Goal: Information Seeking & Learning: Find specific page/section

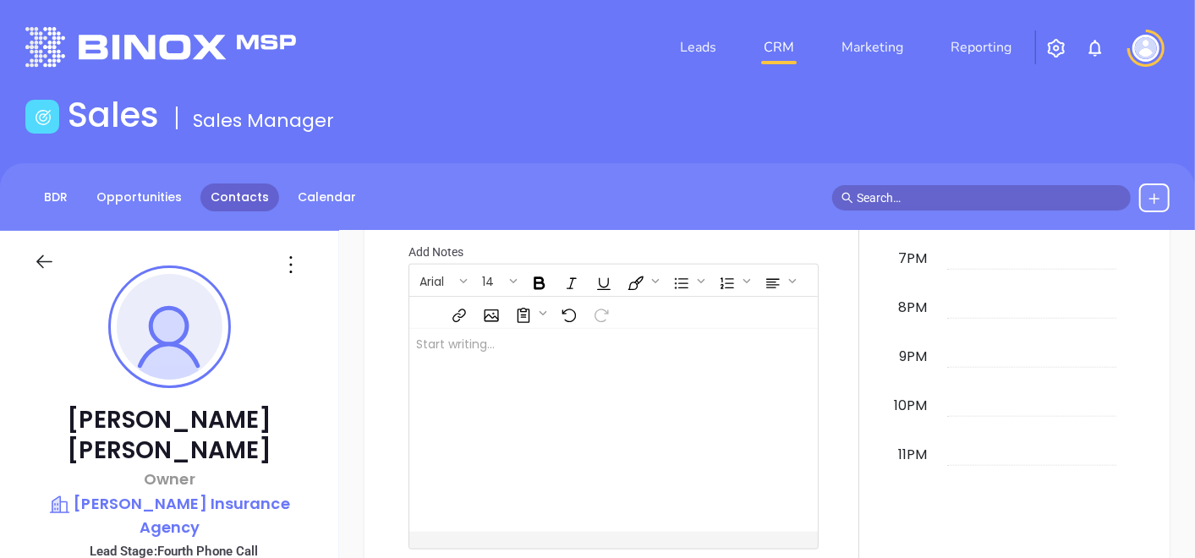
click at [234, 202] on link "Contacts" at bounding box center [239, 198] width 79 height 28
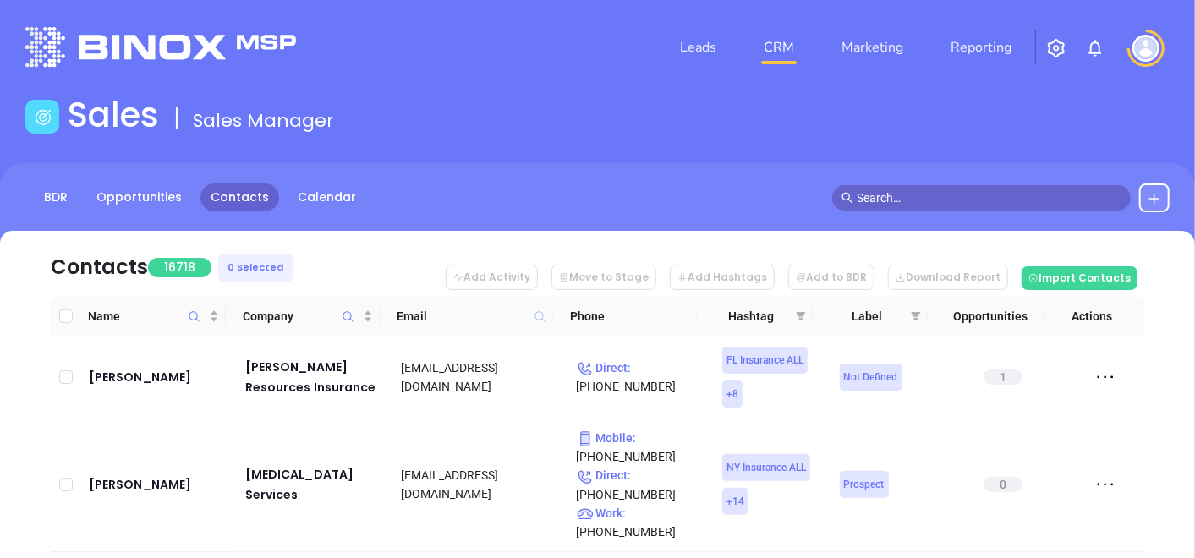
click at [539, 312] on icon at bounding box center [540, 316] width 10 height 10
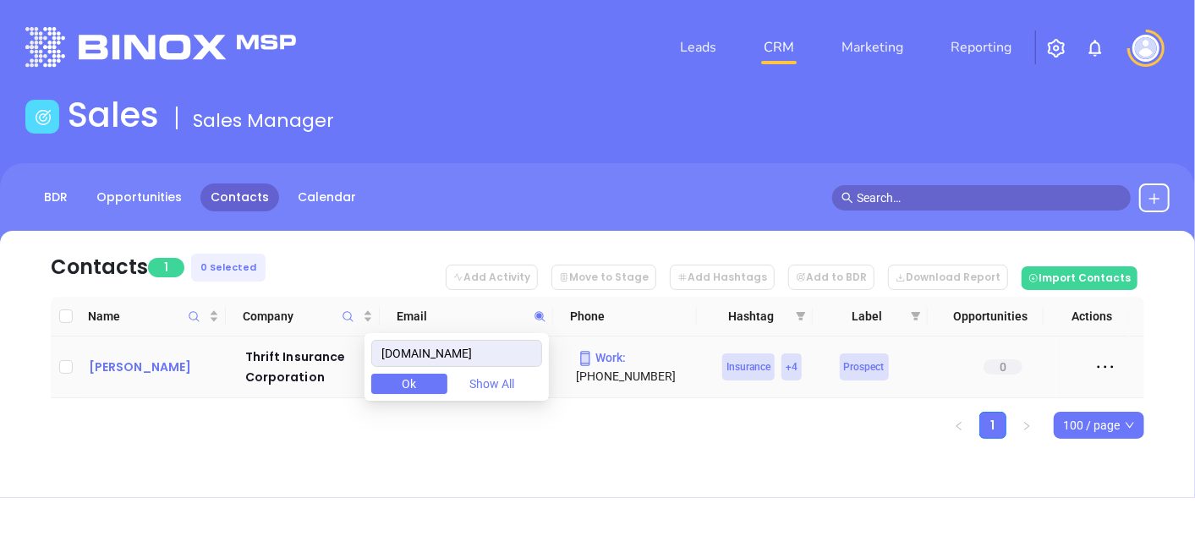
type input "[DOMAIN_NAME]"
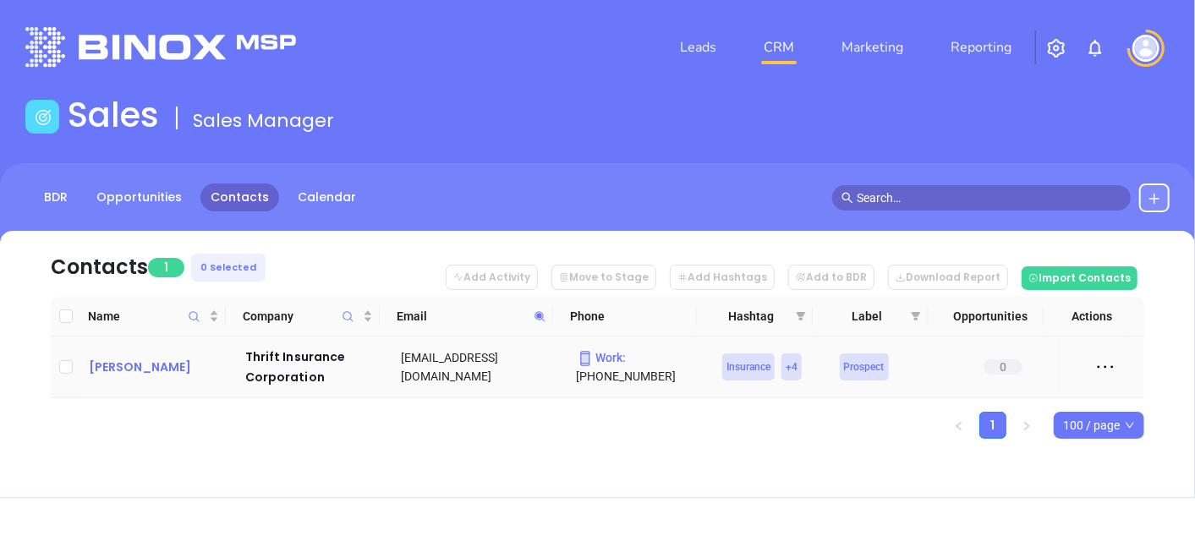
click at [161, 370] on div "[PERSON_NAME]" at bounding box center [155, 367] width 133 height 20
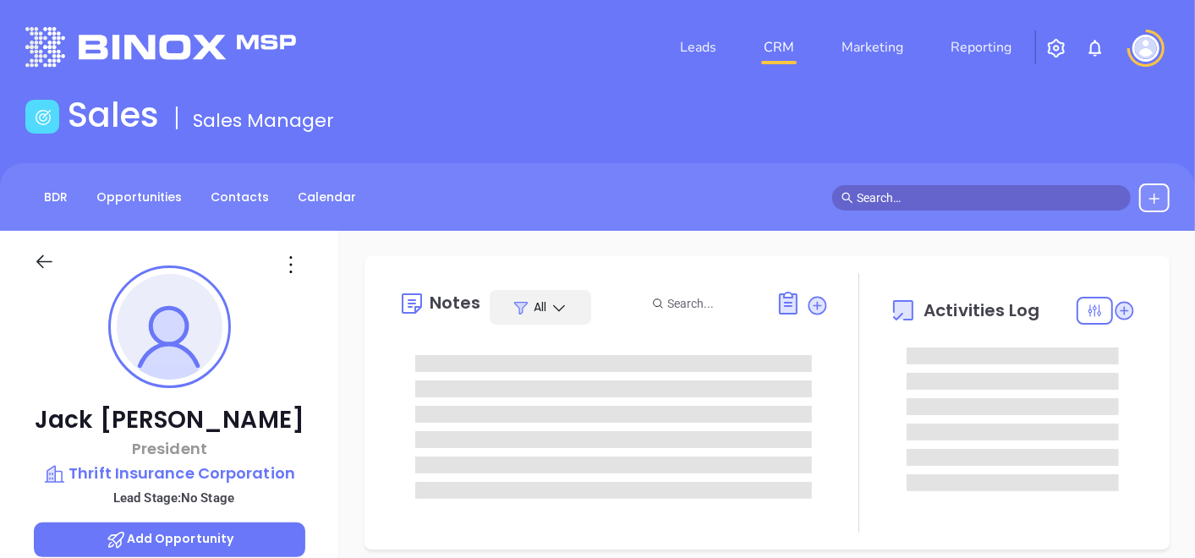
type input "[DATE]"
click at [424, 258] on div "Notes All Activities Log" at bounding box center [767, 403] width 805 height 294
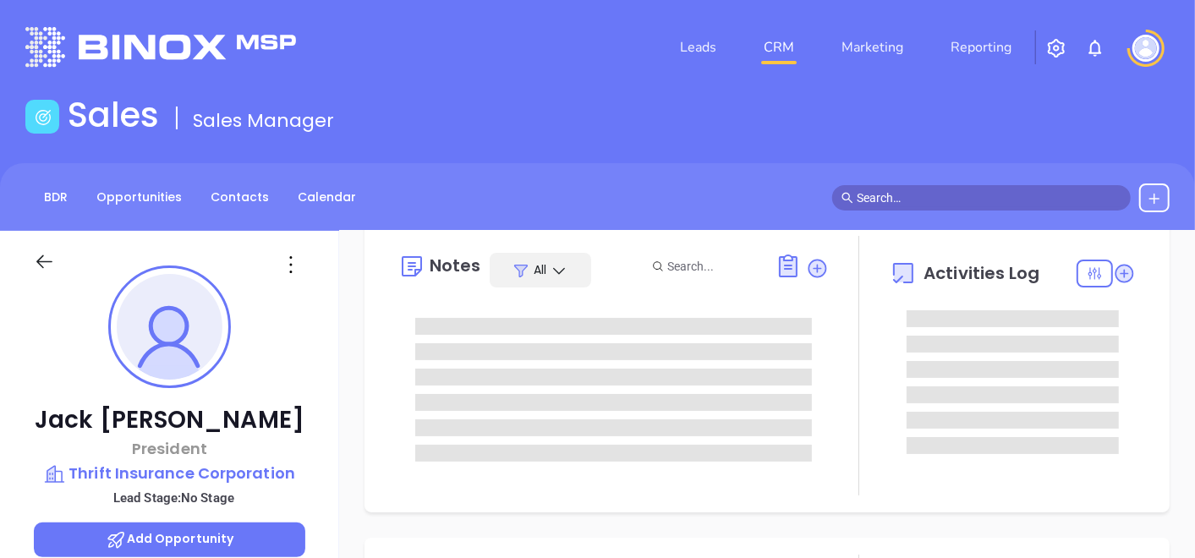
type input "[PERSON_NAME]"
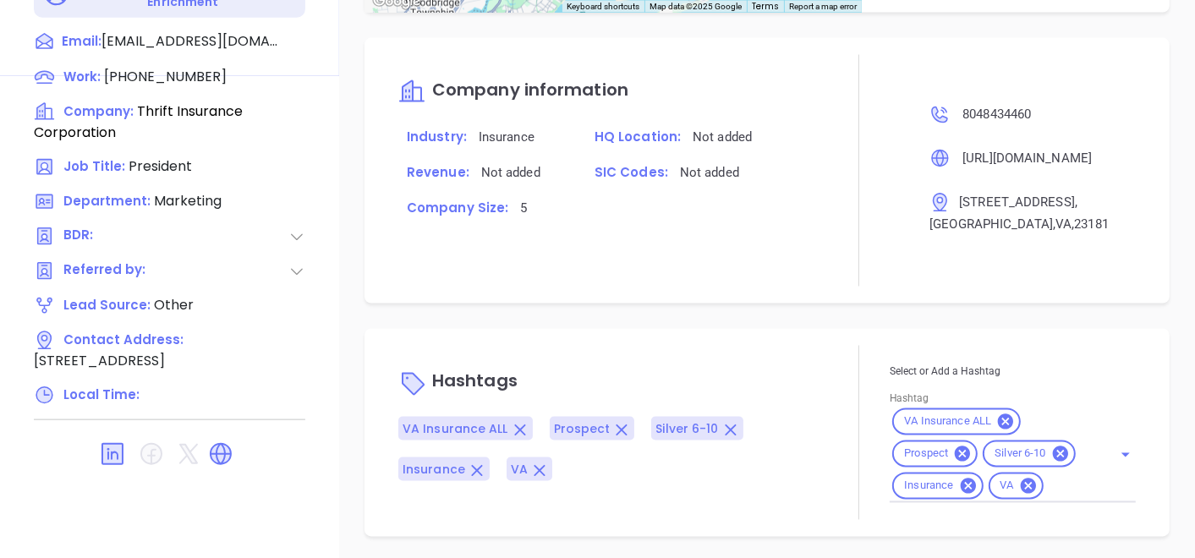
scroll to position [856, 0]
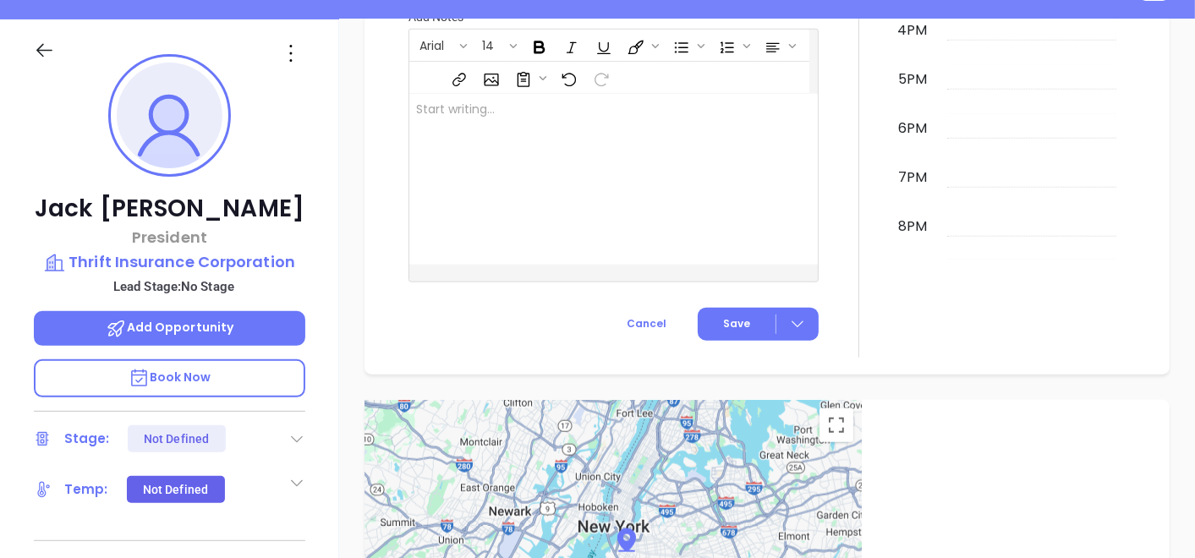
scroll to position [142, 0]
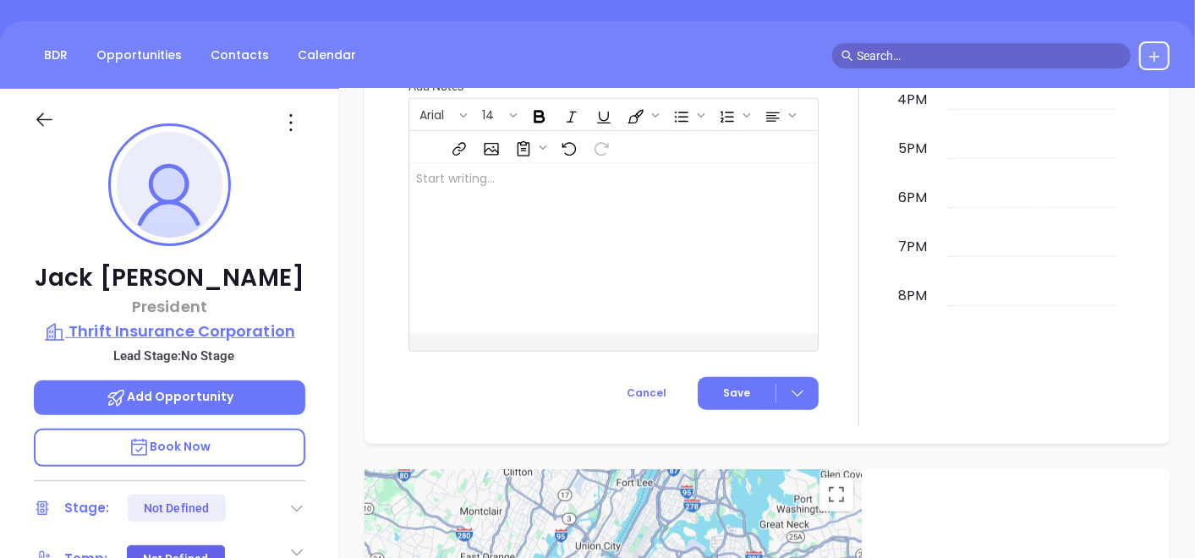
click at [246, 324] on p "Thrift Insurance Corporation" at bounding box center [170, 332] width 272 height 24
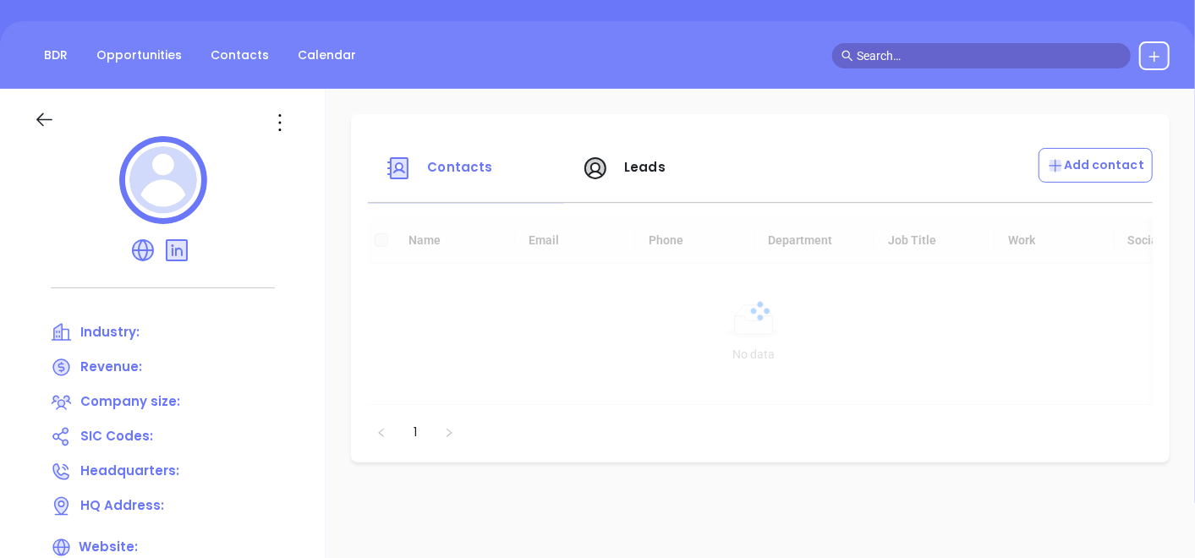
click at [246, 324] on div "Industry:" at bounding box center [163, 332] width 224 height 21
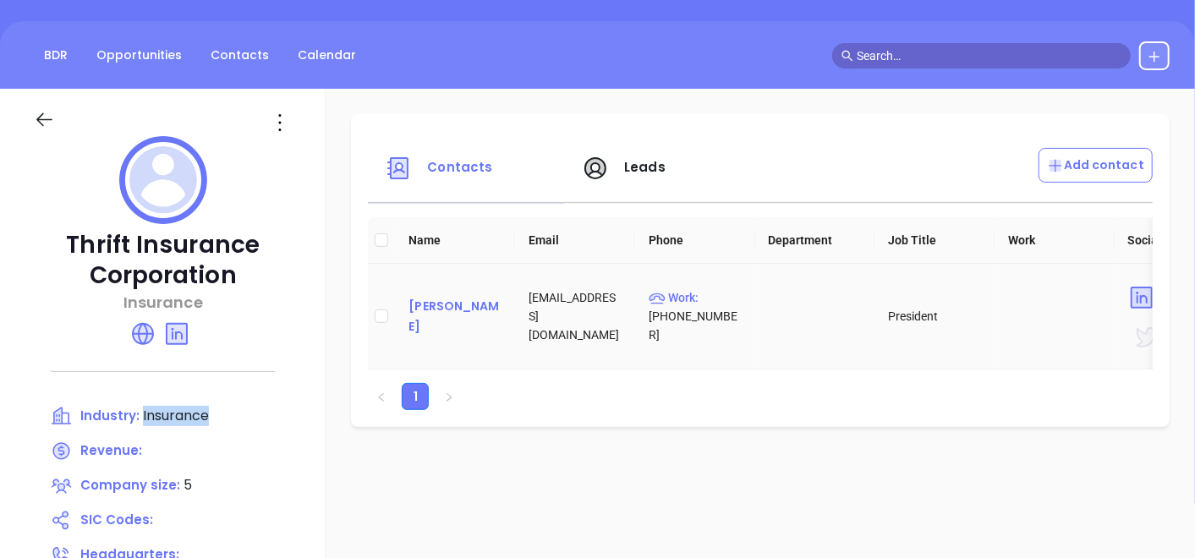
click at [440, 307] on div "[PERSON_NAME]" at bounding box center [455, 316] width 93 height 41
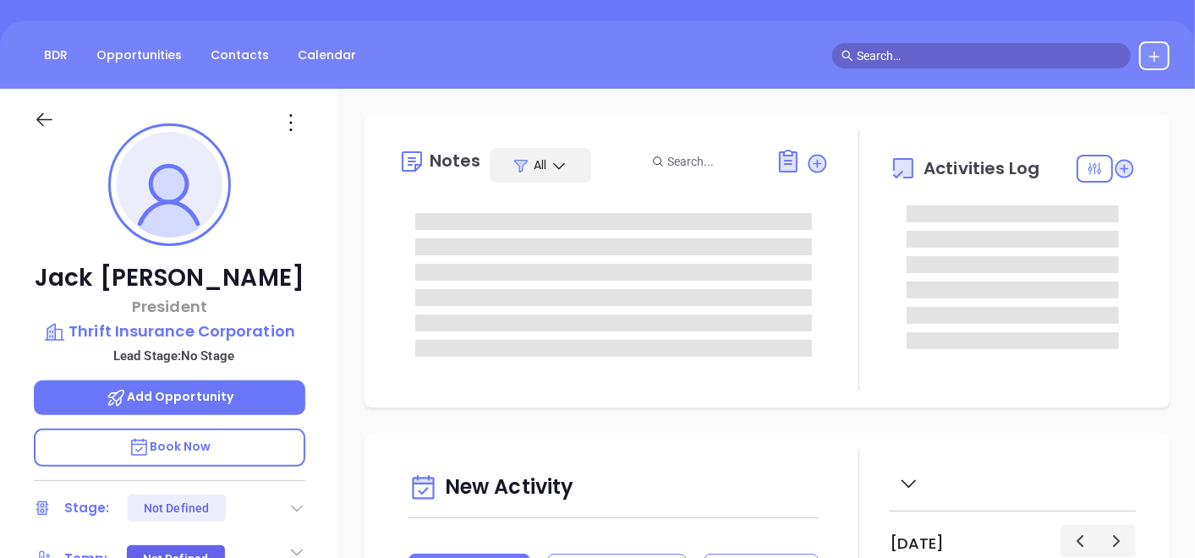
scroll to position [343, 0]
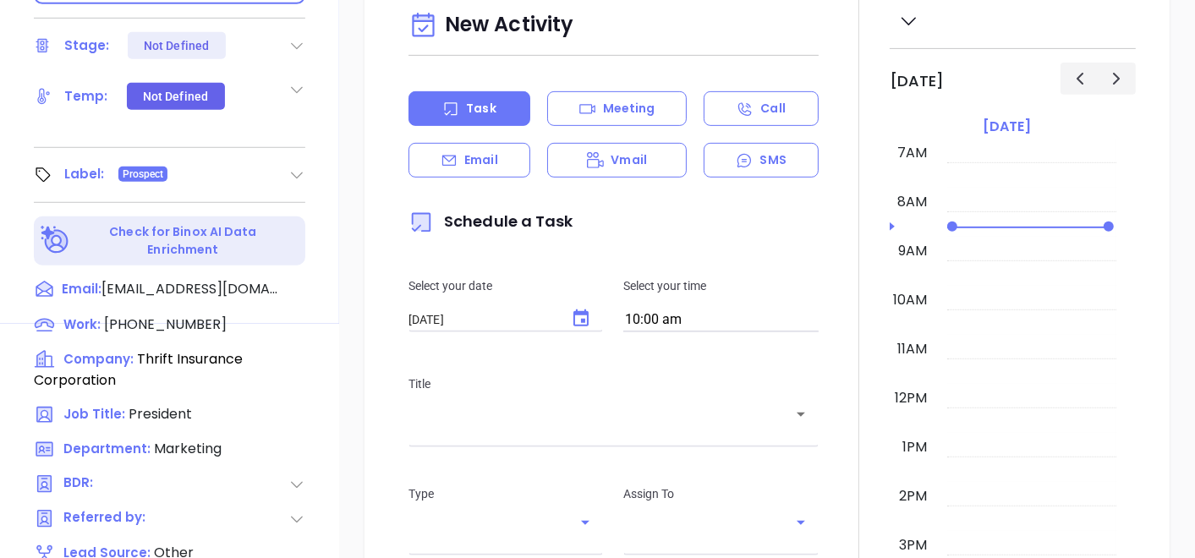
type input "[PERSON_NAME]"
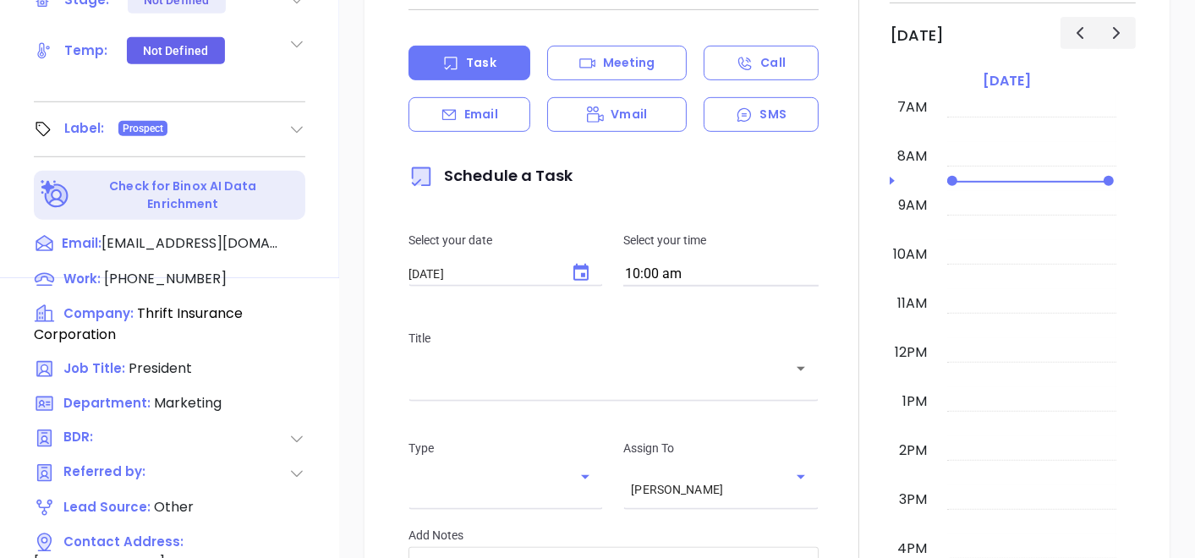
scroll to position [856, 0]
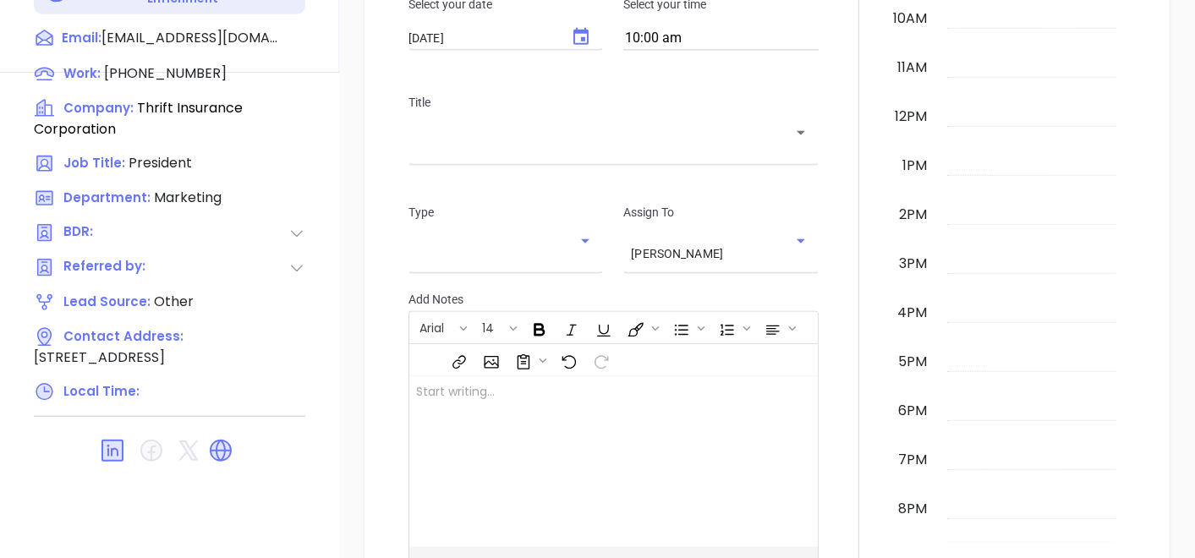
click at [829, 473] on div at bounding box center [860, 173] width 62 height 935
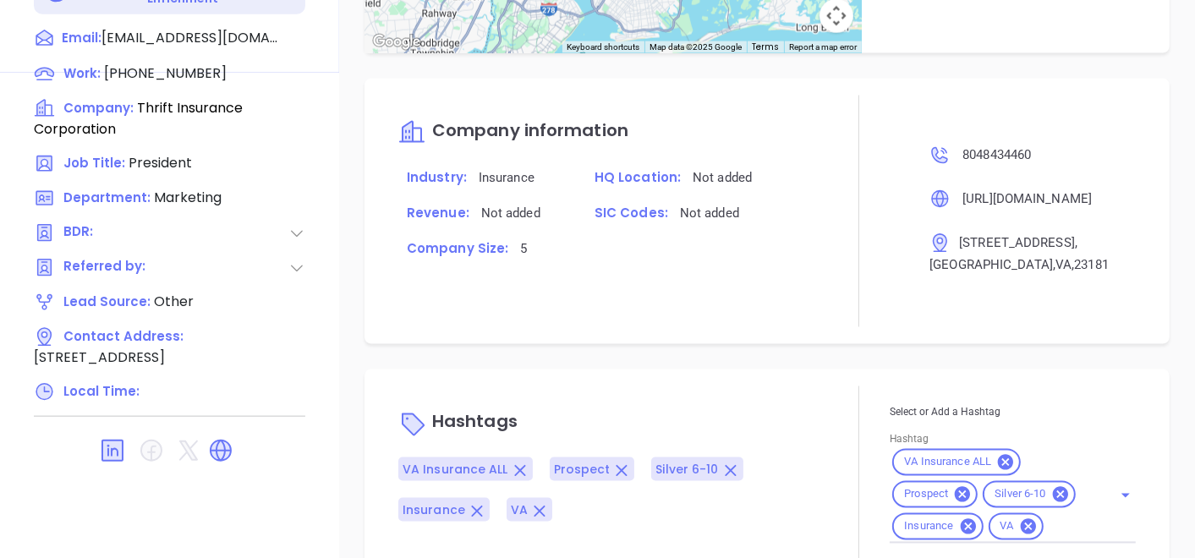
scroll to position [927, 0]
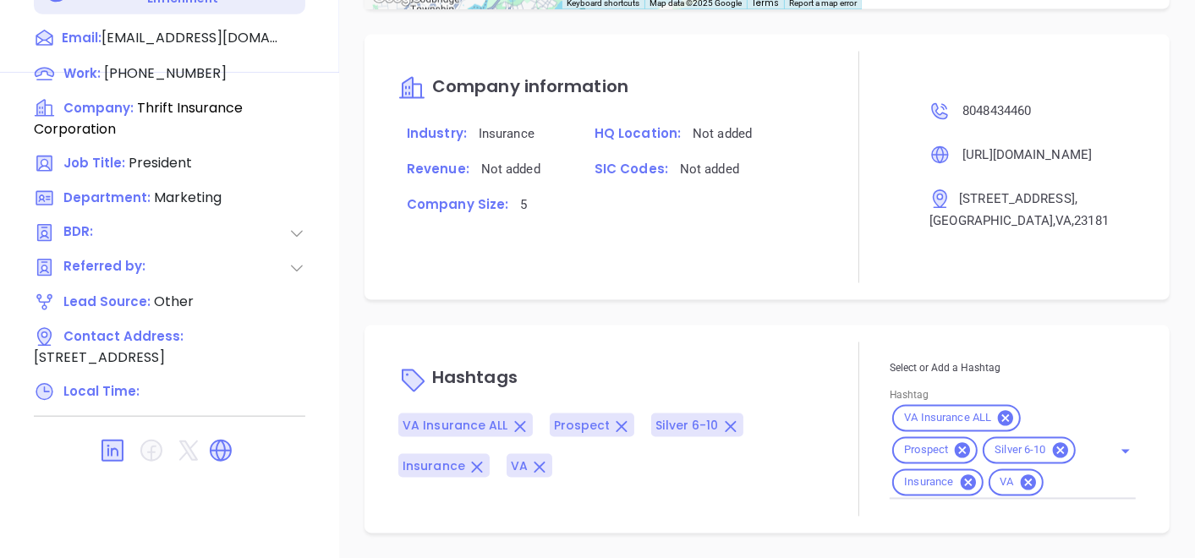
click at [829, 78] on div at bounding box center [860, 168] width 62 height 232
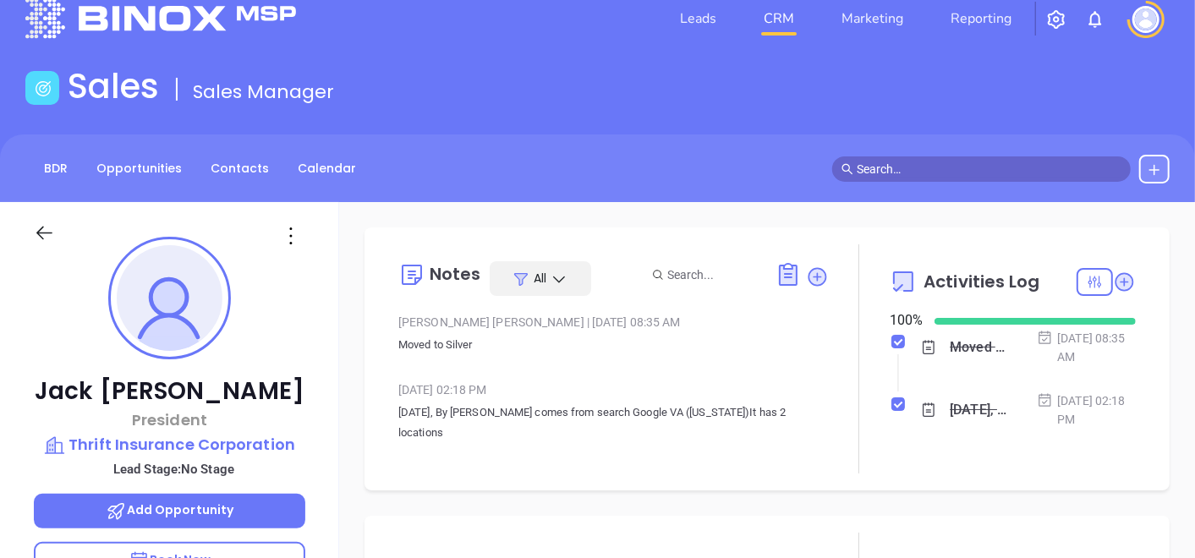
scroll to position [0, 0]
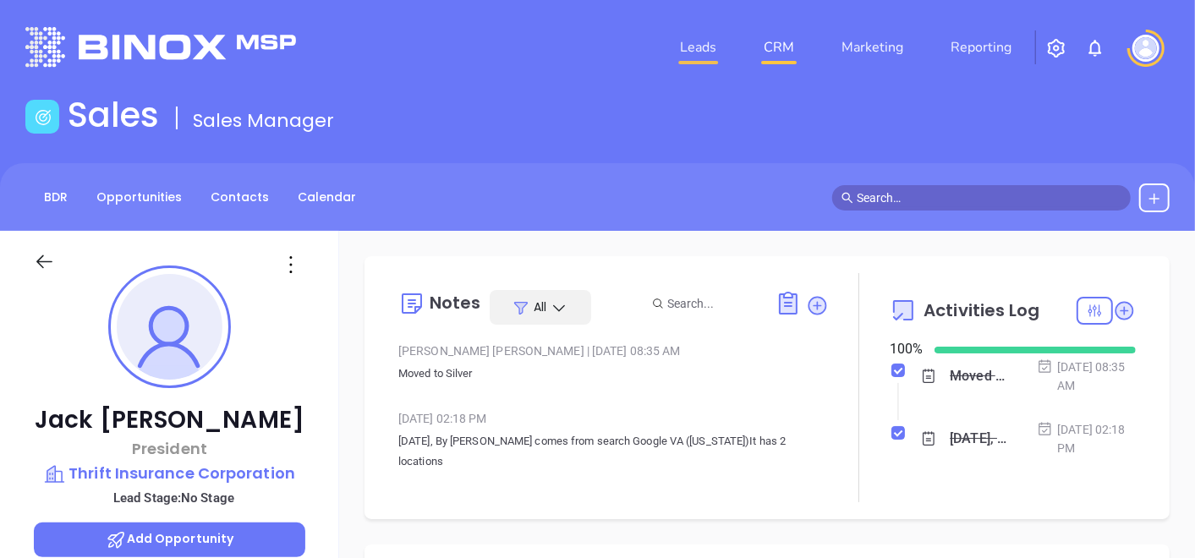
click at [716, 57] on link "Leads" at bounding box center [698, 47] width 50 height 34
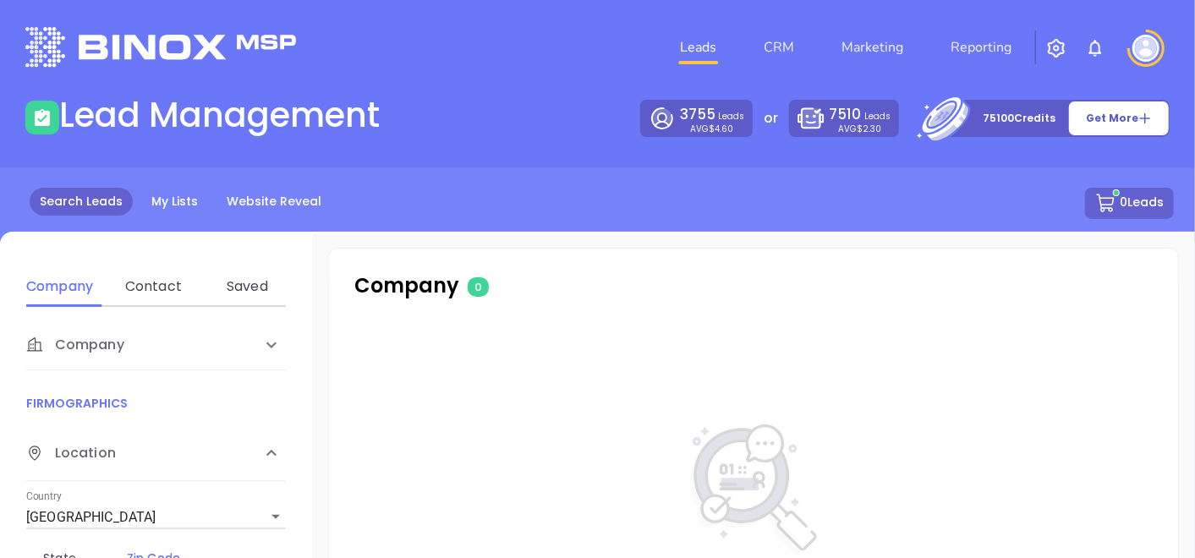
click at [164, 217] on div "0 Leads" at bounding box center [597, 203] width 1153 height 31
click at [167, 212] on link "My Lists" at bounding box center [174, 202] width 67 height 28
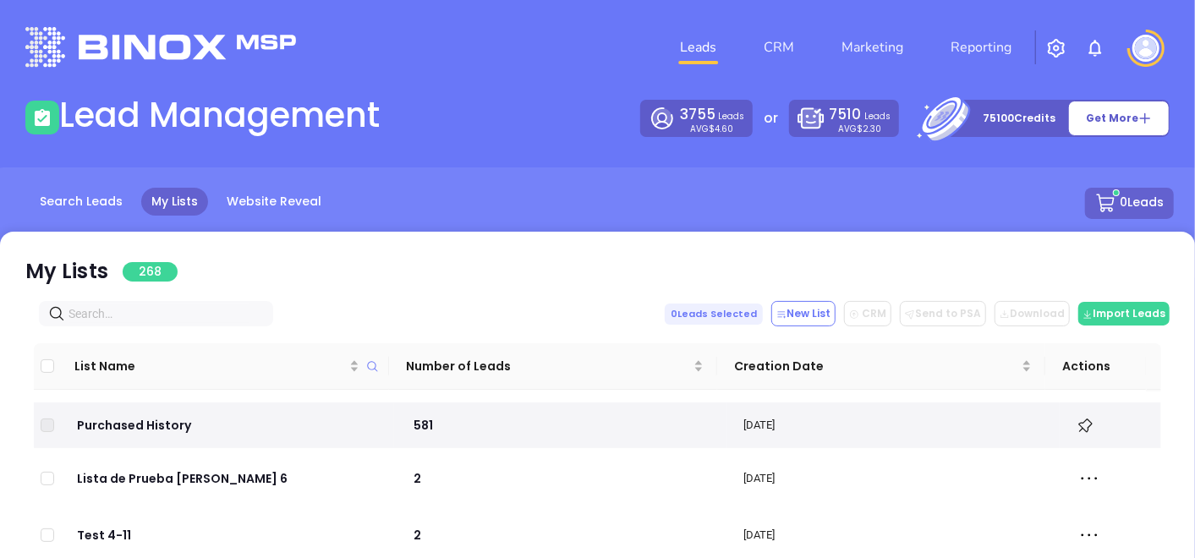
click at [143, 307] on input "text" at bounding box center [160, 313] width 182 height 19
paste input "[DOMAIN_NAME]"
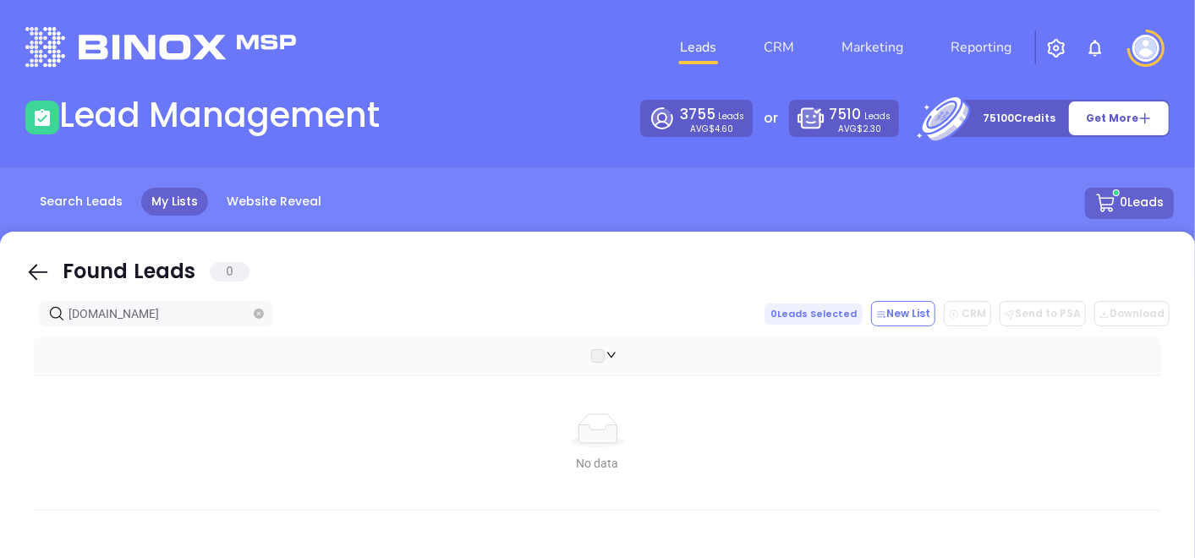
type input "[DOMAIN_NAME]"
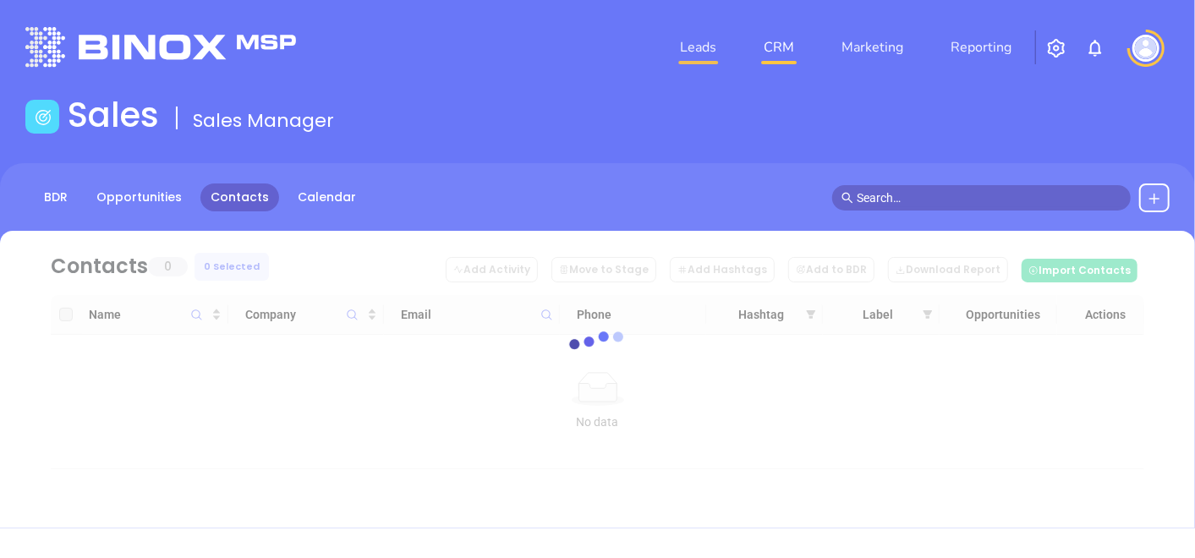
click at [695, 55] on link "Leads" at bounding box center [698, 47] width 50 height 34
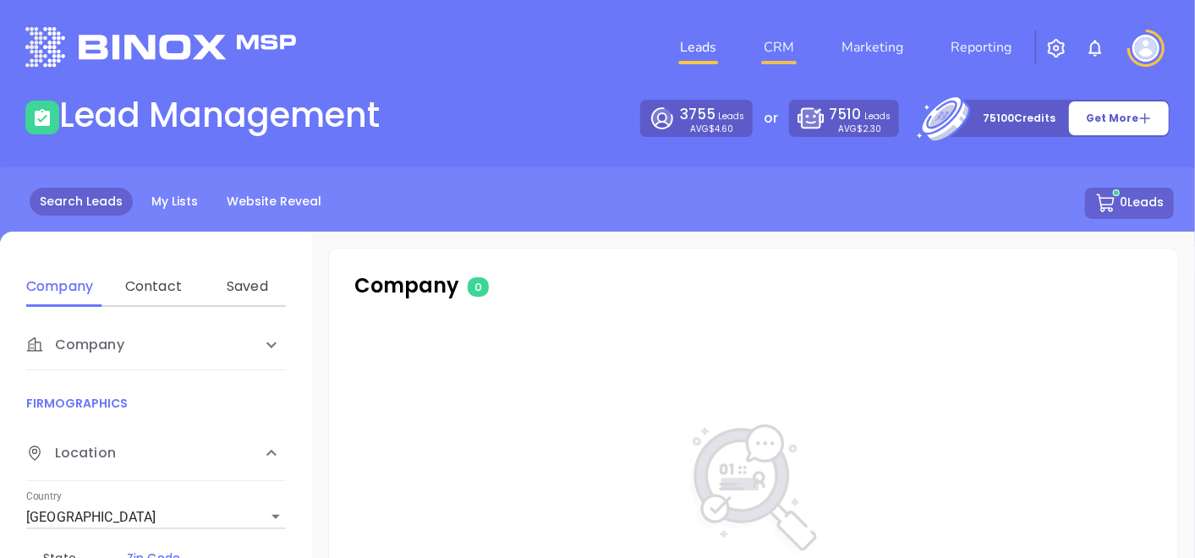
click at [773, 58] on link "CRM" at bounding box center [779, 47] width 44 height 34
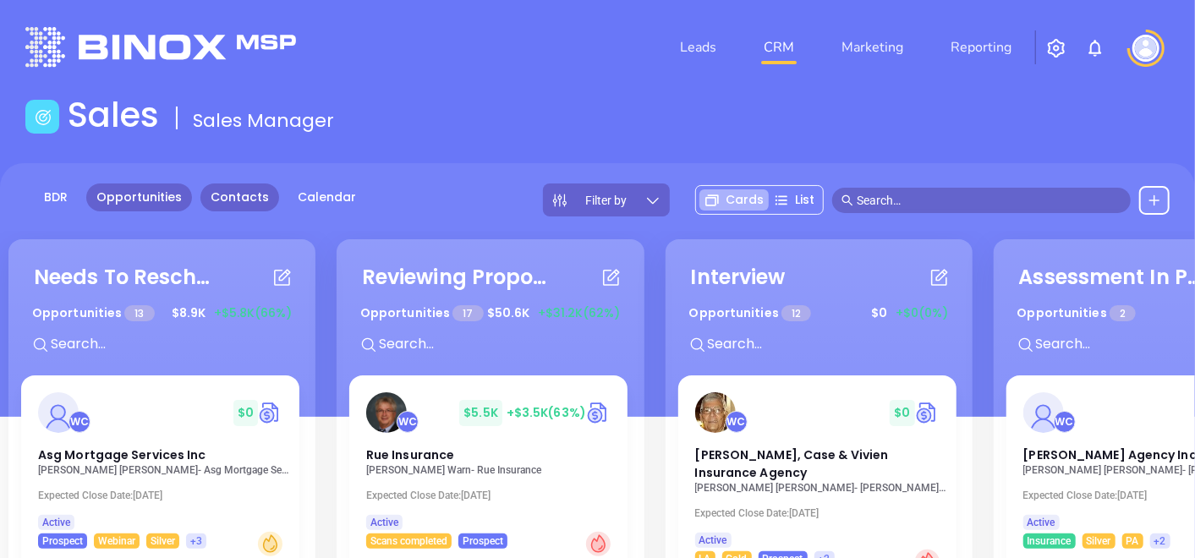
click at [241, 188] on link "Contacts" at bounding box center [239, 198] width 79 height 28
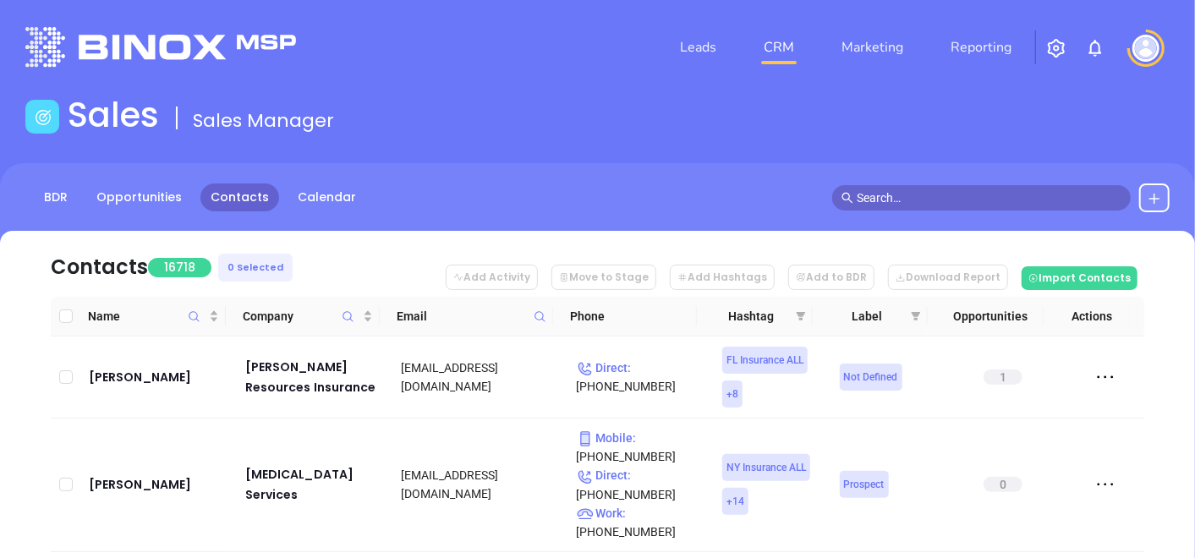
click at [543, 313] on icon at bounding box center [540, 316] width 13 height 13
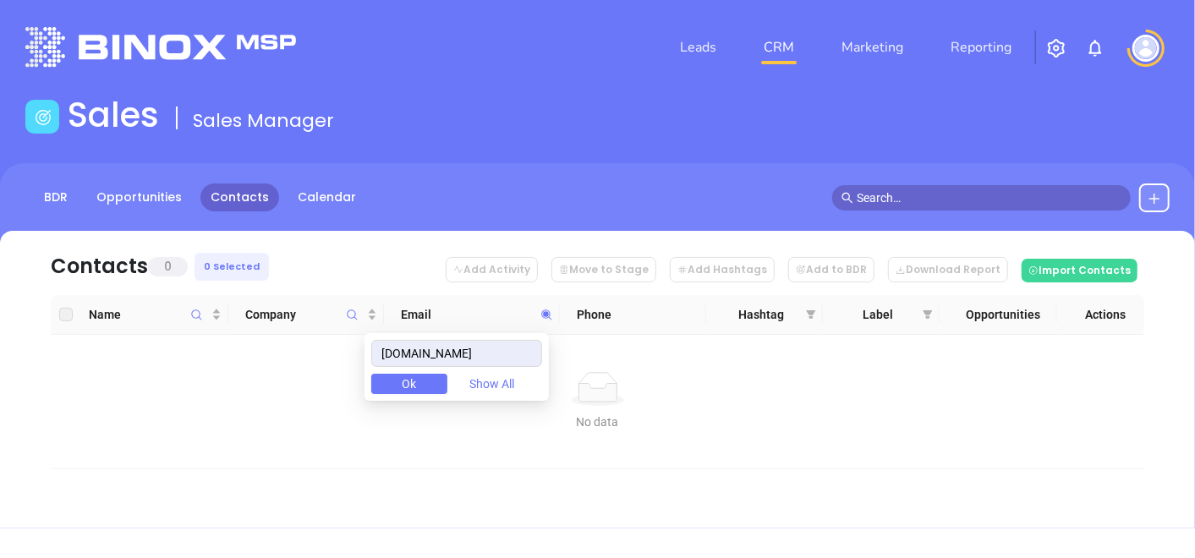
type input "[DOMAIN_NAME]"
